Goal: Information Seeking & Learning: Check status

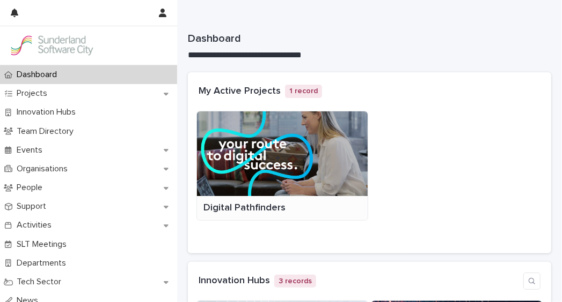
click at [298, 156] on div at bounding box center [282, 154] width 171 height 85
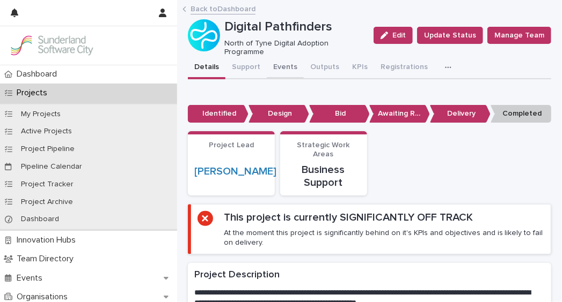
click at [289, 70] on button "Events" at bounding box center [285, 68] width 37 height 23
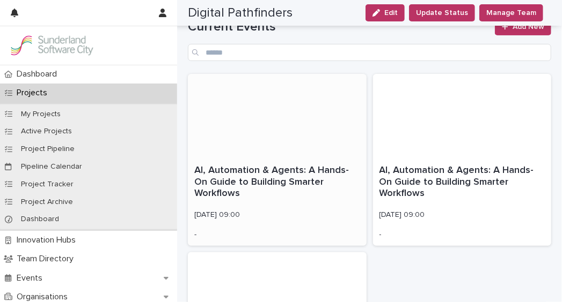
scroll to position [158, 0]
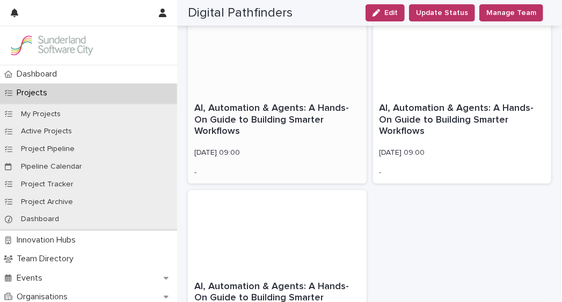
click at [260, 142] on div "AI, Automation & Agents: A Hands-On Guide to Building Smarter Workflows [DATE] …" at bounding box center [277, 140] width 179 height 87
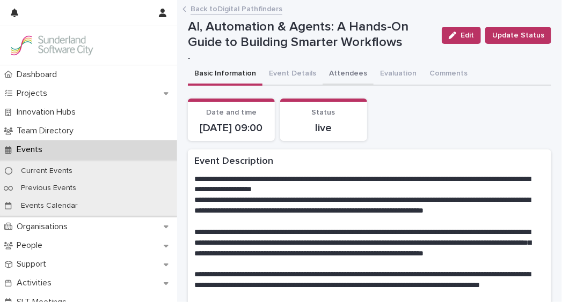
click at [338, 78] on button "Attendees" at bounding box center [347, 74] width 51 height 23
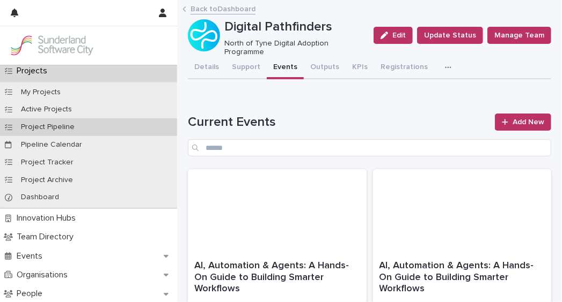
scroll to position [23, 0]
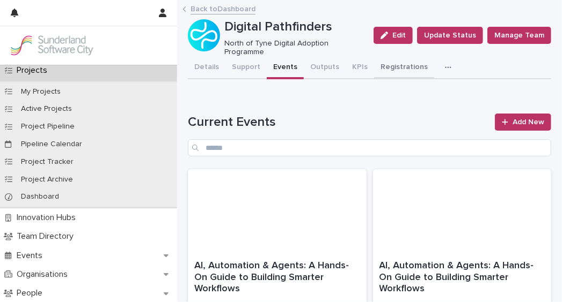
click at [395, 60] on button "Registrations" at bounding box center [404, 68] width 60 height 23
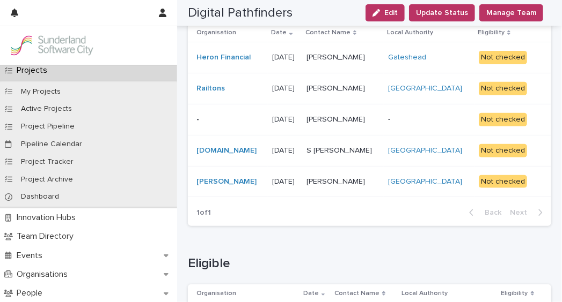
scroll to position [121, 0]
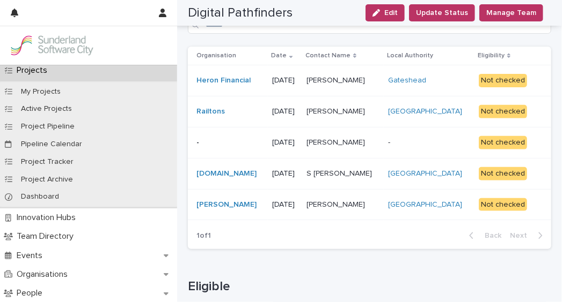
click at [330, 84] on p "[PERSON_NAME]" at bounding box center [336, 79] width 61 height 11
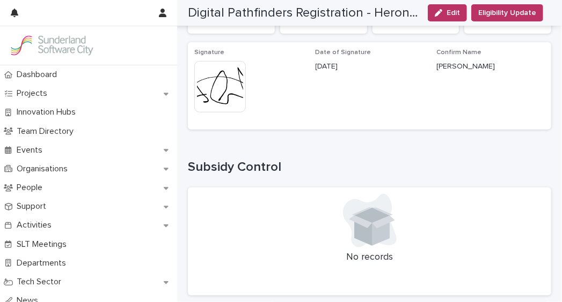
scroll to position [330, 0]
